Goal: Register for event/course

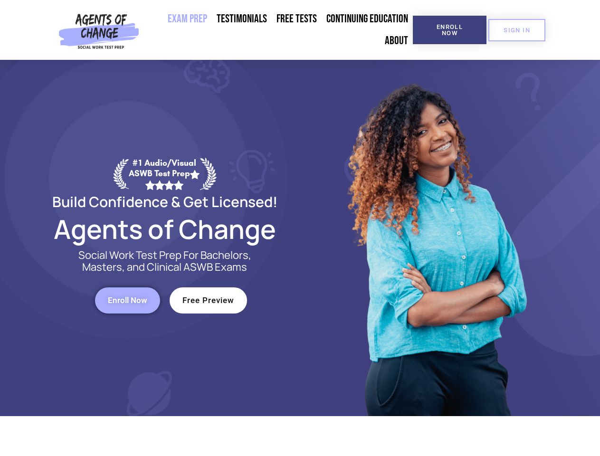
click at [300, 228] on div at bounding box center [435, 238] width 271 height 356
click at [449, 30] on span "Enroll Now" at bounding box center [449, 30] width 43 height 12
click at [516, 30] on span "SIGN IN" at bounding box center [516, 30] width 27 height 6
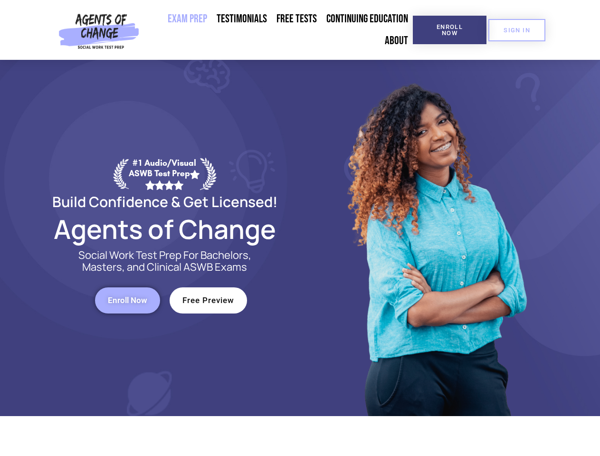
click at [127, 300] on span "Enroll Now" at bounding box center [127, 300] width 39 height 8
click at [208, 300] on span "Free Preview" at bounding box center [208, 300] width 52 height 8
